Goal: Task Accomplishment & Management: Manage account settings

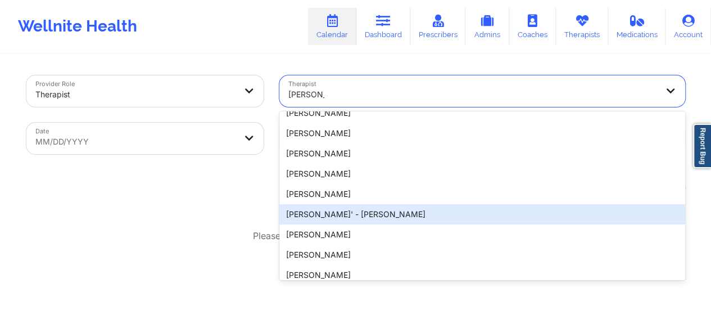
scroll to position [1029, 0]
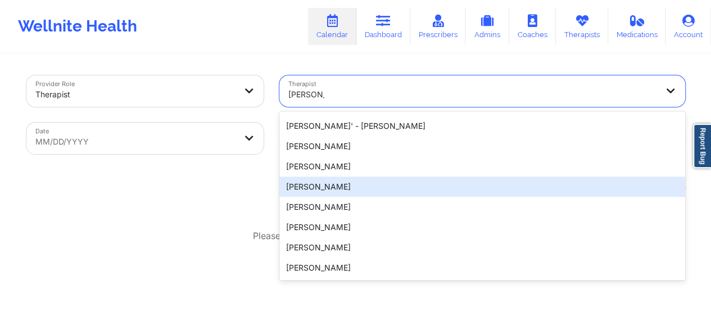
type input "[PERSON_NAME]"
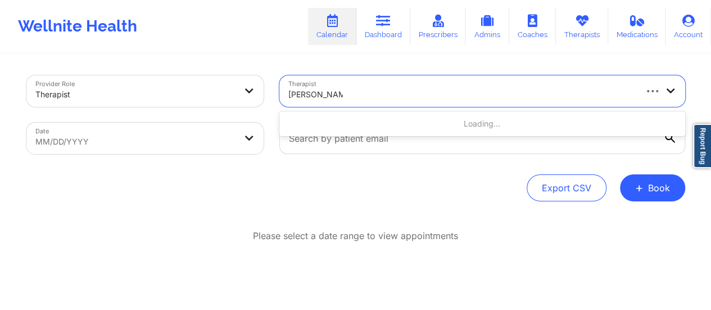
type input "[PERSON_NAME]"
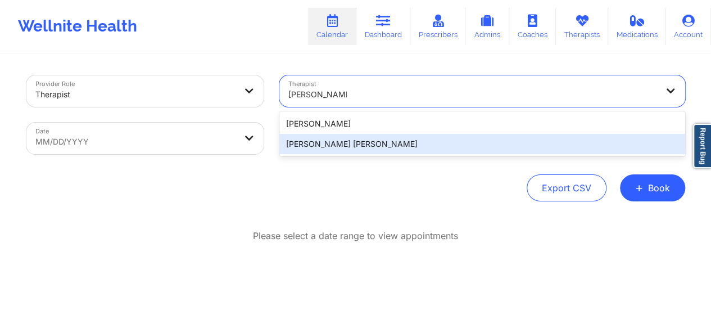
click at [349, 143] on div "[PERSON_NAME] [PERSON_NAME]" at bounding box center [482, 144] width 406 height 20
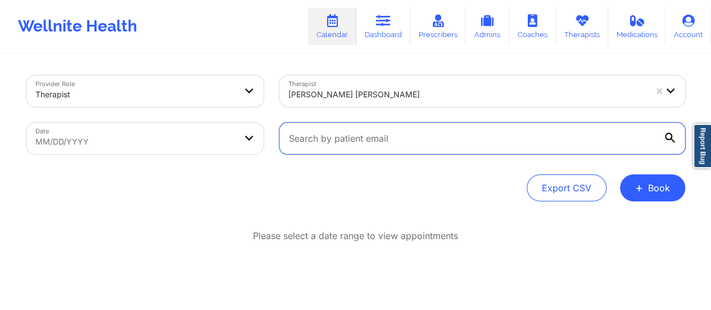
click at [334, 147] on input "text" at bounding box center [482, 137] width 406 height 31
paste input "[EMAIL_ADDRESS][DOMAIN_NAME]"
type input "[EMAIL_ADDRESS][DOMAIN_NAME]"
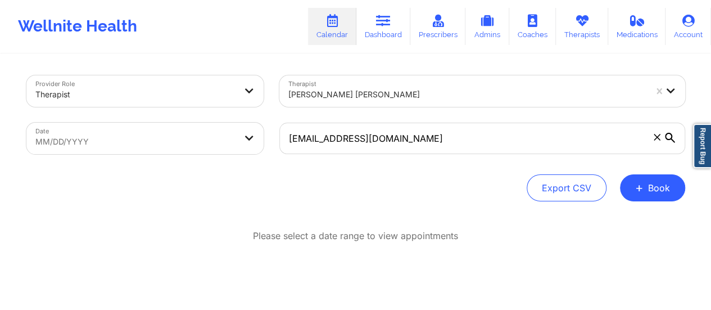
click at [213, 144] on body "Wellnite Health Calendar Dashboard Prescribers Admins Coaches Therapists Medica…" at bounding box center [355, 155] width 711 height 310
select select "2025-8"
select select "2025-9"
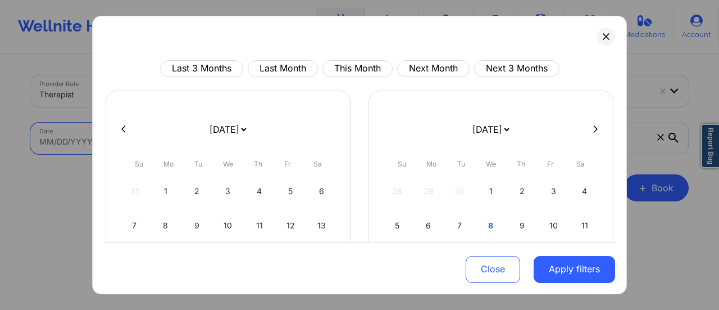
click at [248, 126] on select "[DATE] [DATE] [DATE] [DATE] [DATE] [DATE] [DATE] [DATE] [DATE] [DATE] [DATE] [D…" at bounding box center [227, 128] width 41 height 31
select select "2025-9"
select select "2025-10"
click at [231, 228] on div "8" at bounding box center [228, 225] width 29 height 31
select select "2025-9"
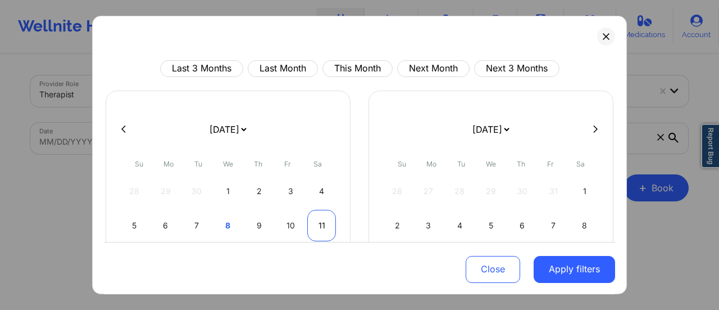
select select "2025-10"
select select "2025-9"
select select "2025-10"
click at [316, 222] on div "11" at bounding box center [321, 225] width 29 height 31
select select "2025-9"
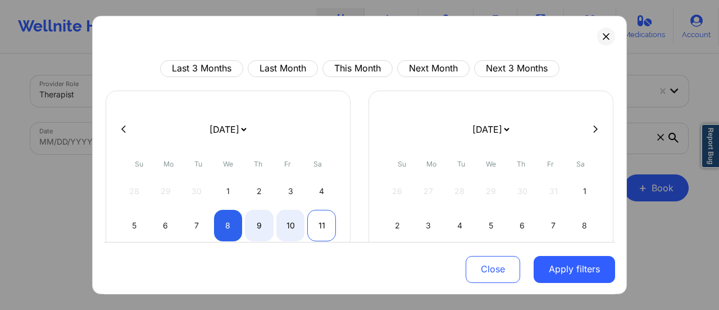
select select "2025-10"
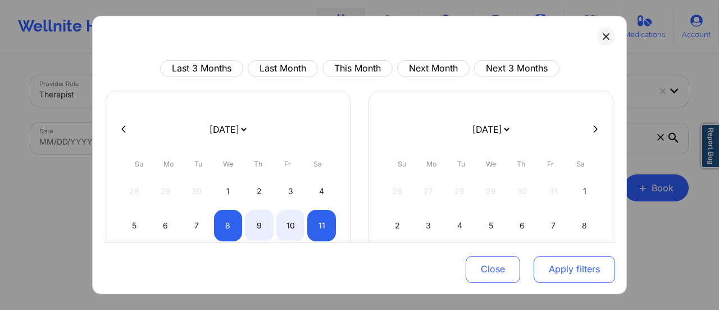
click at [571, 265] on button "Apply filters" at bounding box center [574, 268] width 81 height 27
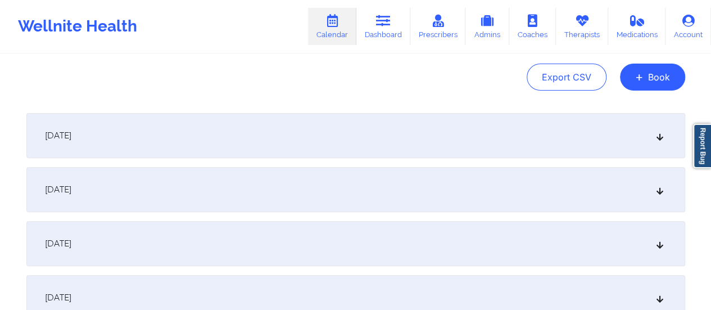
scroll to position [119, 0]
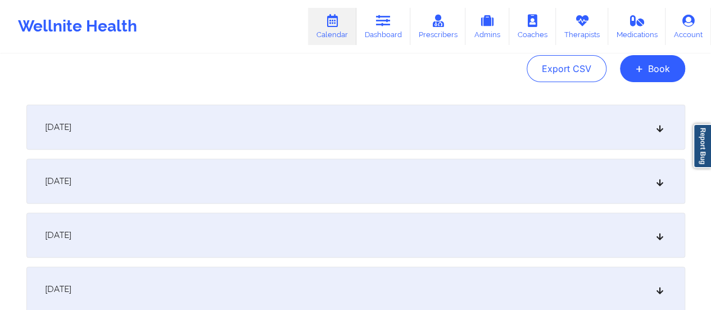
click at [315, 129] on div "[DATE]" at bounding box center [355, 126] width 658 height 45
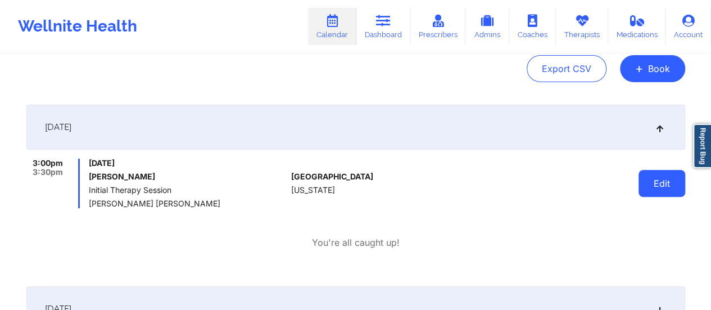
click at [656, 181] on button "Edit" at bounding box center [661, 183] width 47 height 27
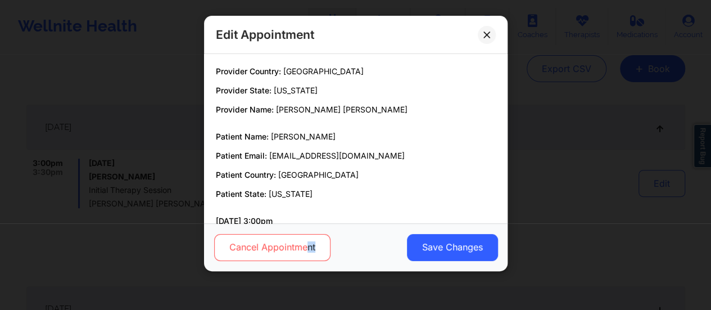
drag, startPoint x: 316, startPoint y: 267, endPoint x: 306, endPoint y: 247, distance: 22.6
click at [306, 247] on div "Cancel Appointment Save Changes" at bounding box center [355, 247] width 303 height 48
click at [306, 247] on button "Cancel Appointment" at bounding box center [271, 247] width 116 height 27
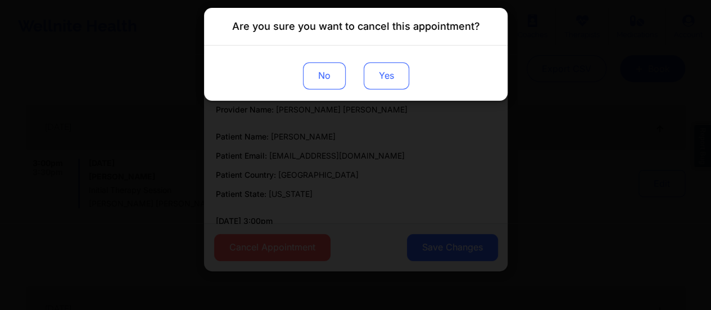
click at [397, 66] on button "Yes" at bounding box center [386, 75] width 46 height 27
